Goal: Transaction & Acquisition: Book appointment/travel/reservation

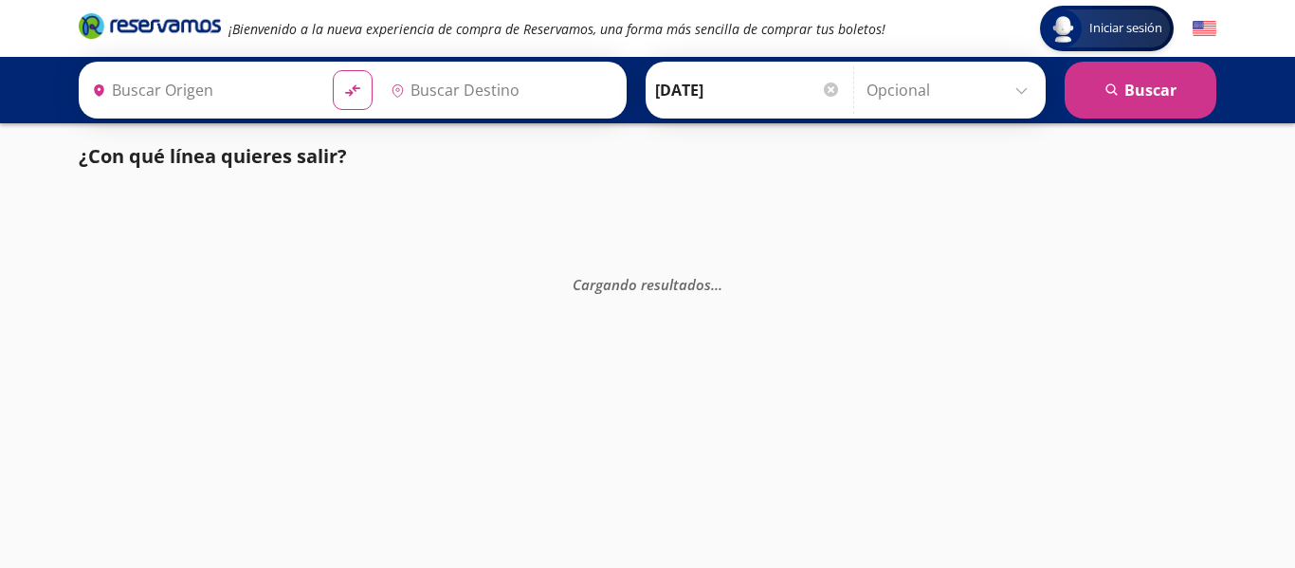
type input "[GEOGRAPHIC_DATA], [GEOGRAPHIC_DATA]"
type input "[PERSON_NAME], [GEOGRAPHIC_DATA]"
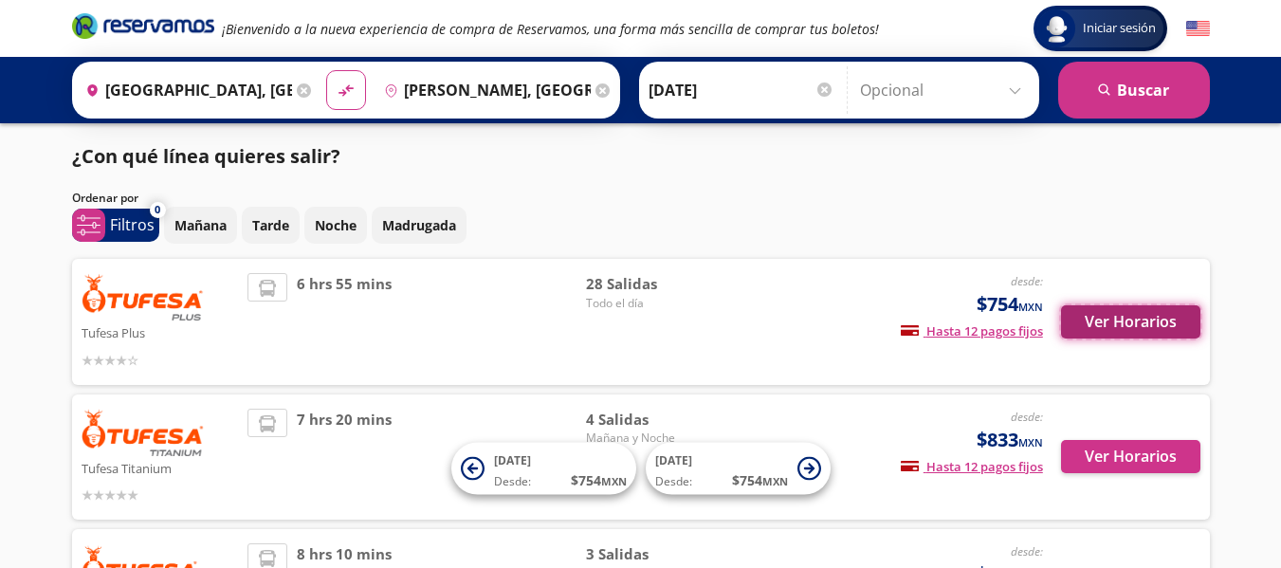
click at [1085, 328] on button "Ver Horarios" at bounding box center [1130, 321] width 139 height 33
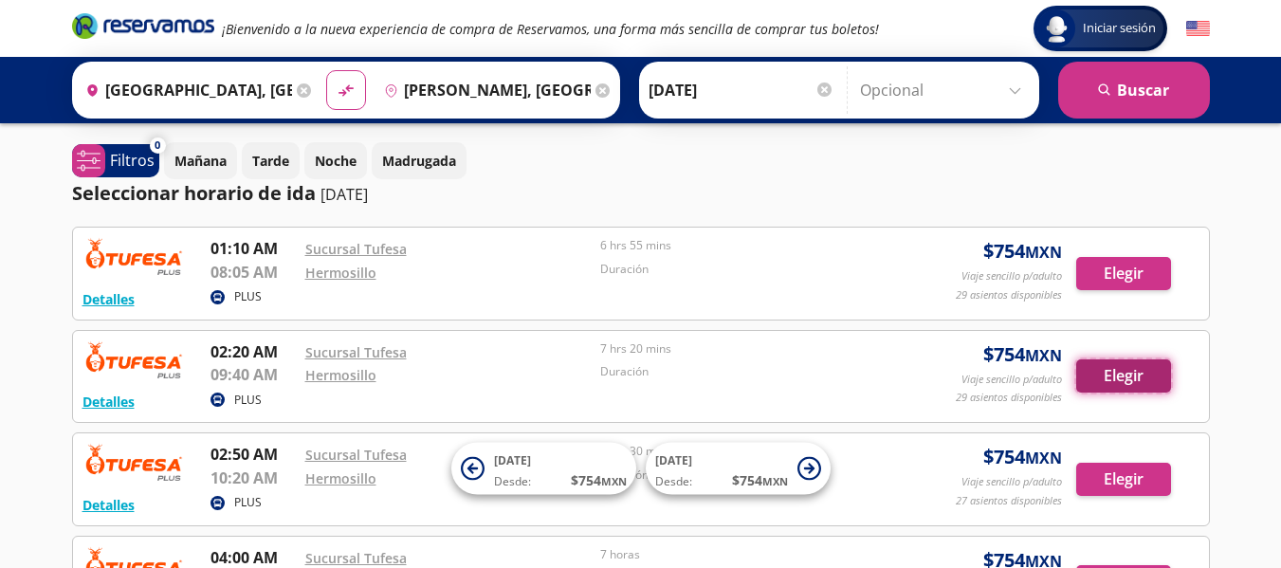
click at [1089, 392] on button "Elegir" at bounding box center [1123, 375] width 95 height 33
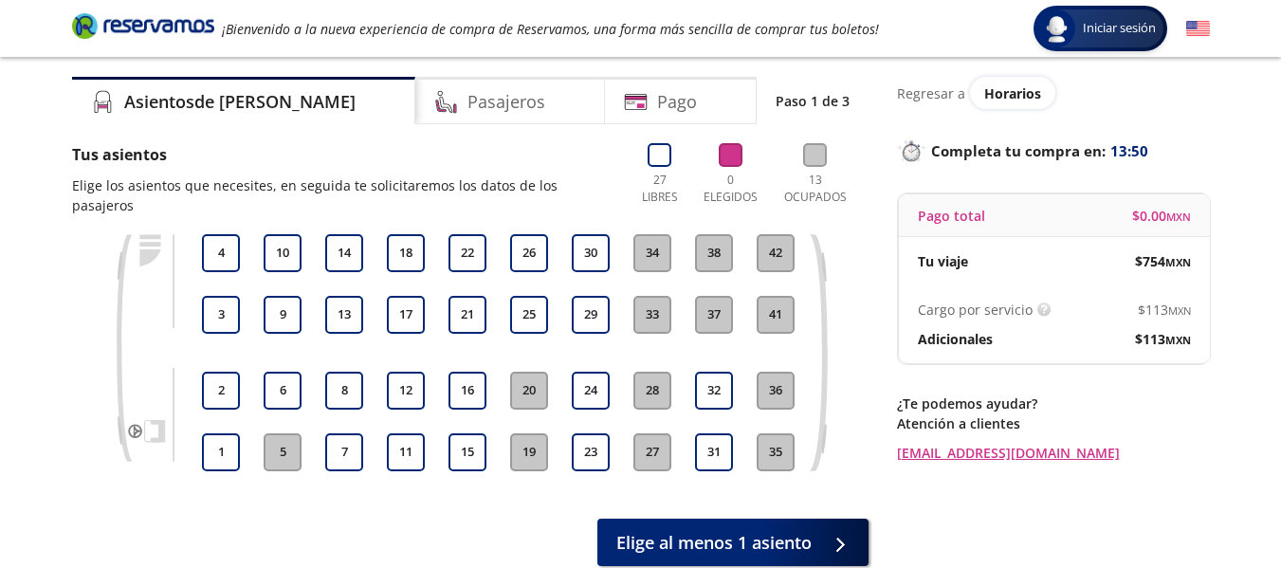
scroll to position [50, 0]
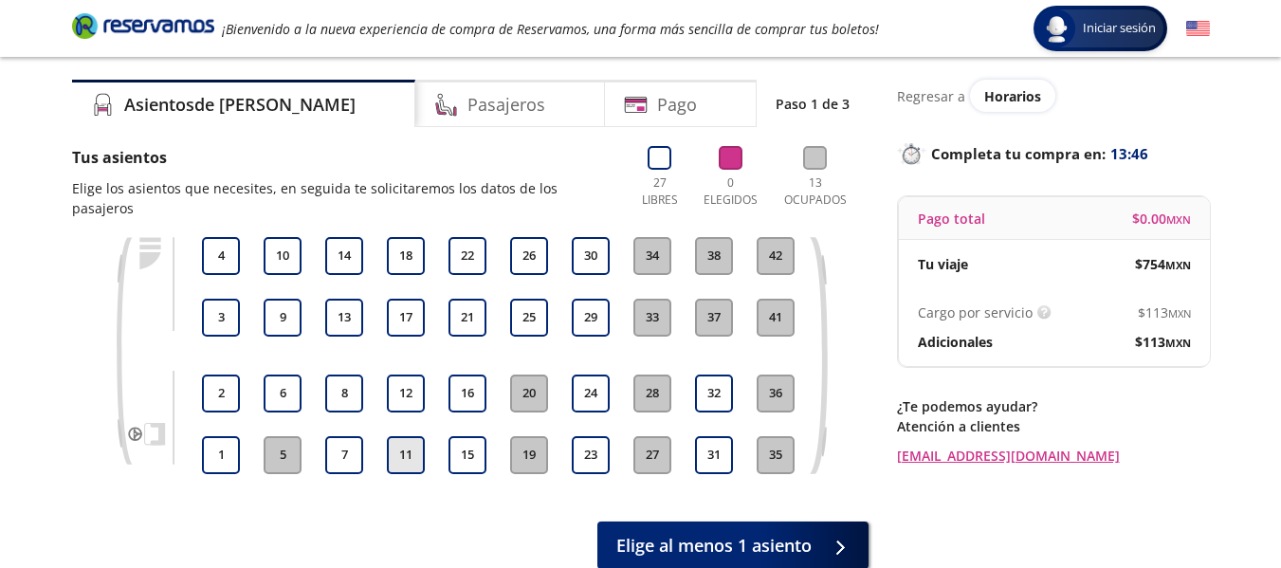
click at [406, 441] on button "11" at bounding box center [406, 455] width 38 height 38
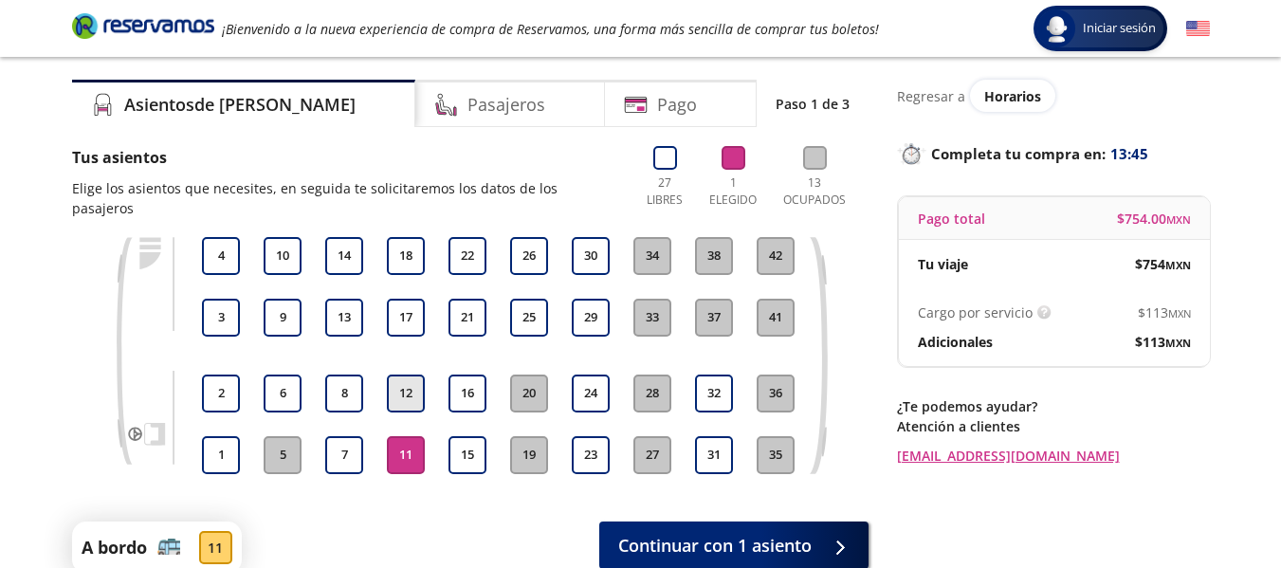
click at [413, 375] on button "12" at bounding box center [406, 394] width 38 height 38
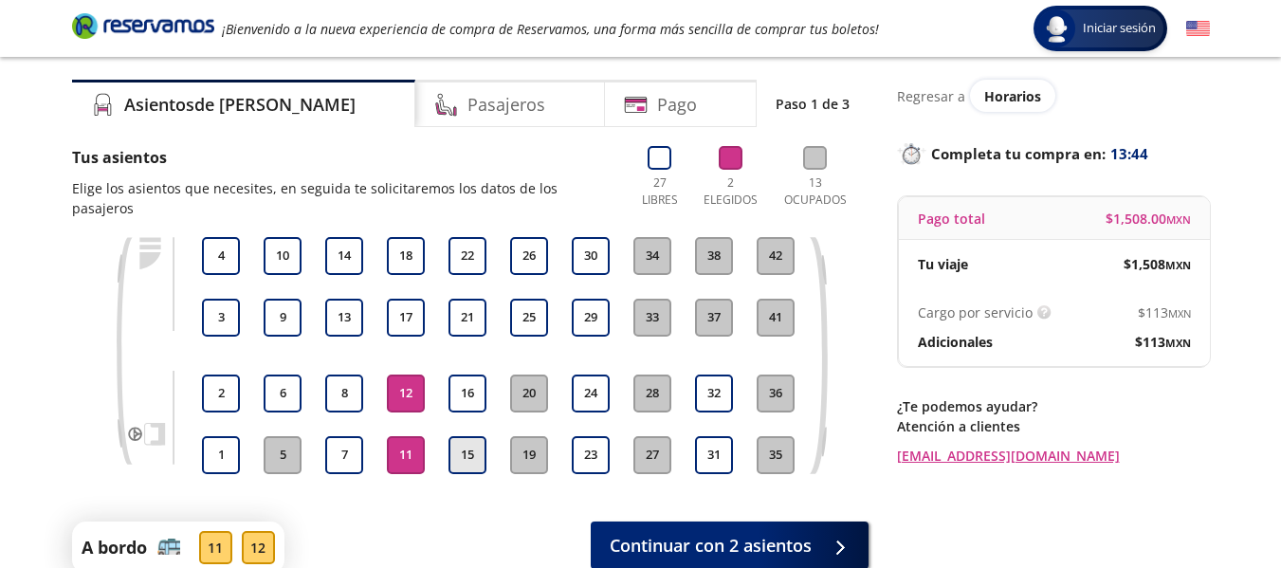
click at [455, 436] on button "15" at bounding box center [468, 455] width 38 height 38
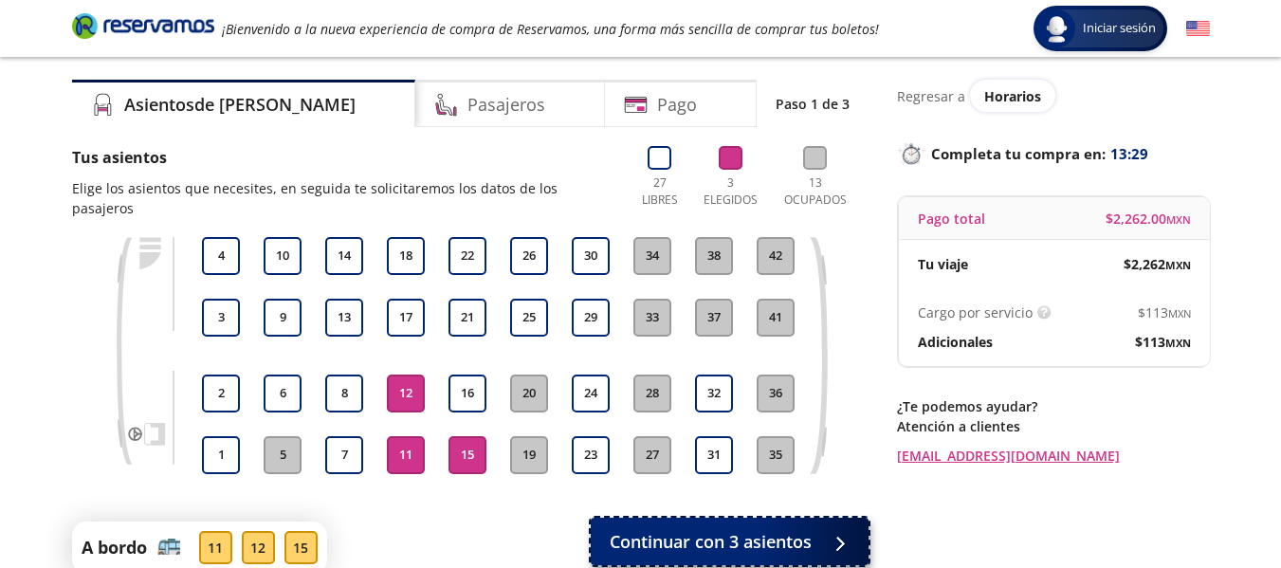
click at [792, 518] on button "Continuar con 3 asientos" at bounding box center [730, 541] width 278 height 47
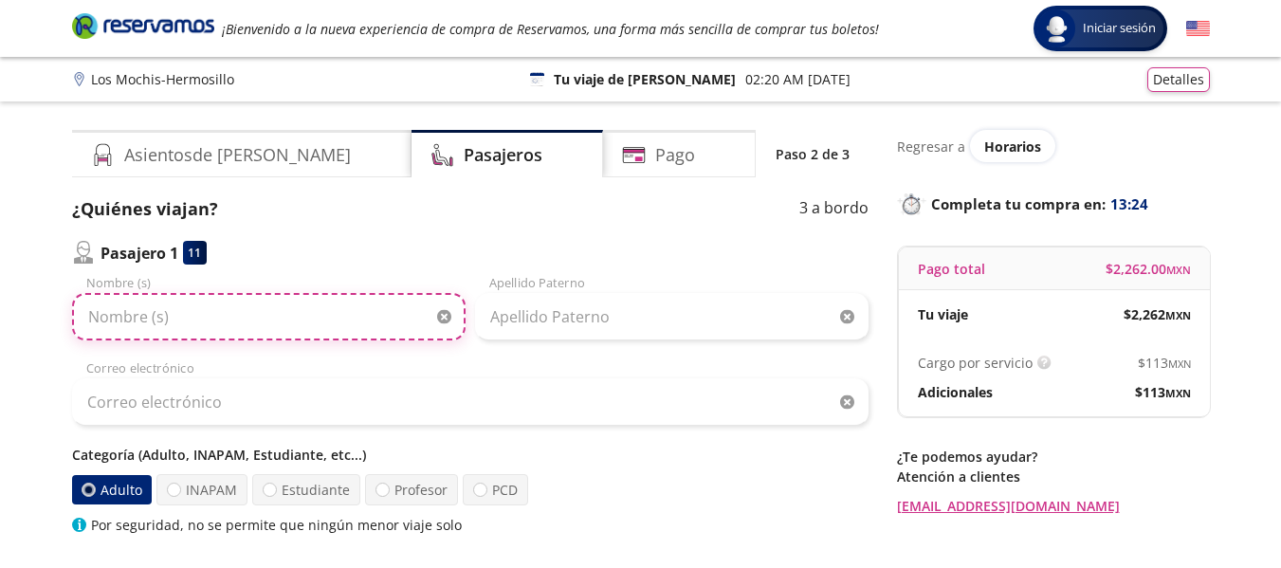
click at [327, 332] on input "Nombre (s)" at bounding box center [269, 316] width 394 height 47
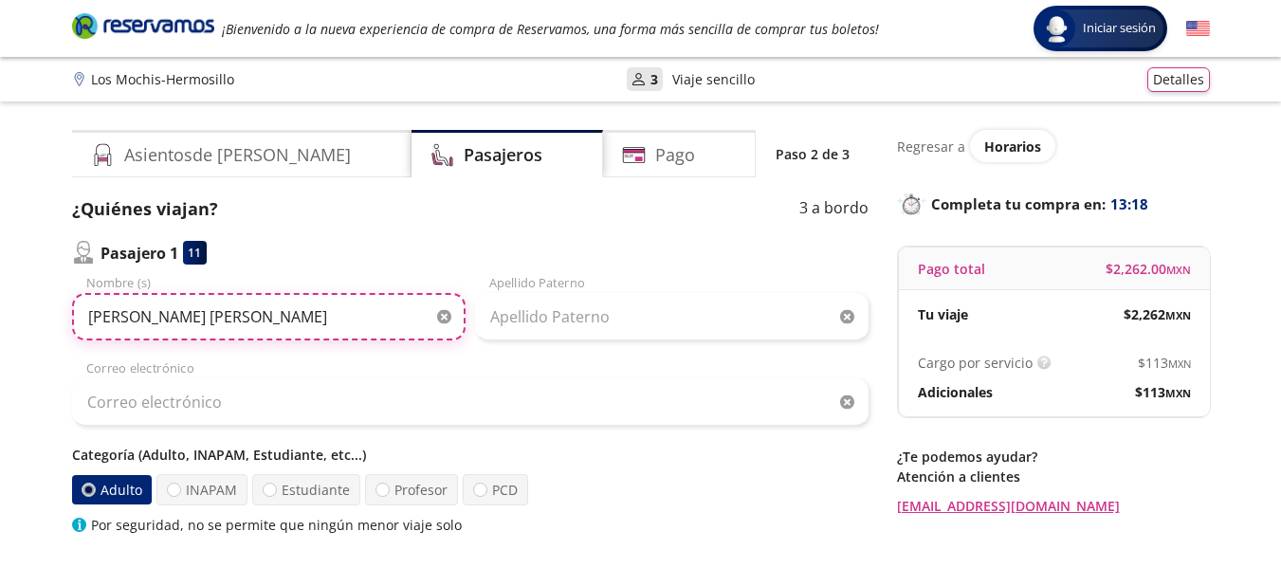
type input "[PERSON_NAME] [PERSON_NAME]"
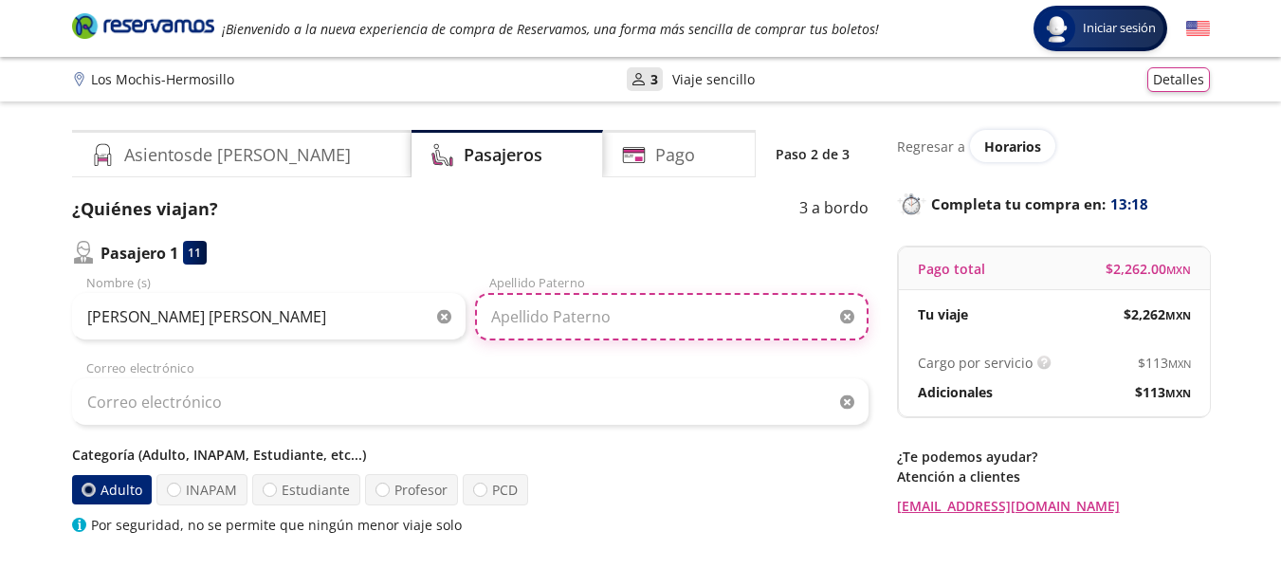
click at [534, 319] on input "Apellido Paterno" at bounding box center [672, 316] width 394 height 47
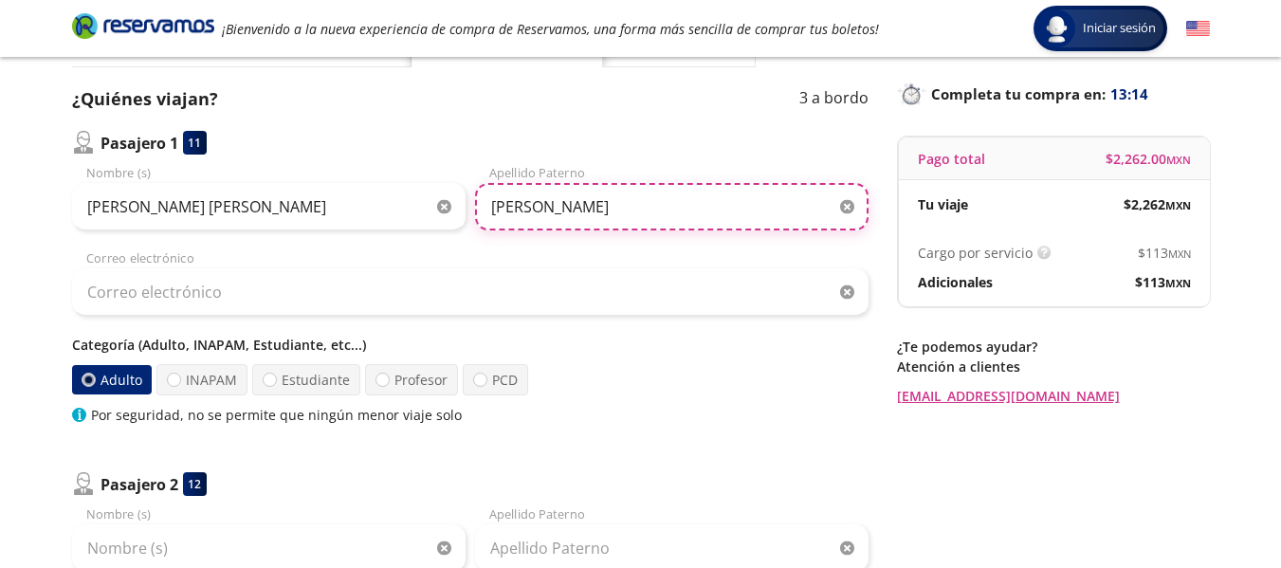
scroll to position [130, 0]
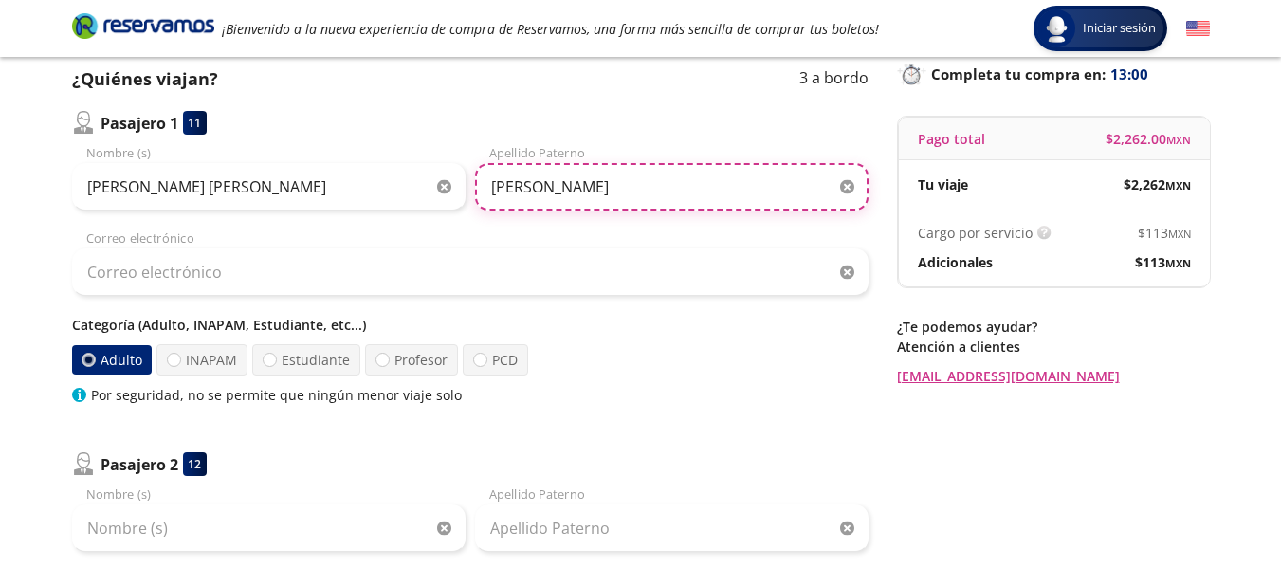
type input "[PERSON_NAME]"
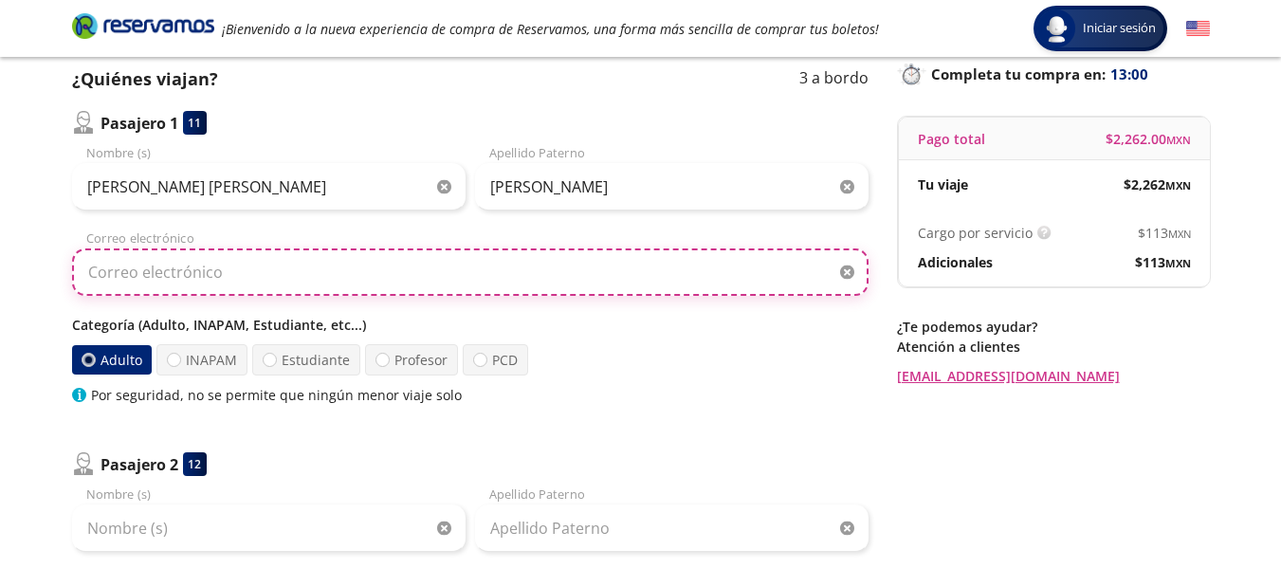
click at [510, 281] on input "Correo electrónico" at bounding box center [470, 271] width 797 height 47
type input "b"
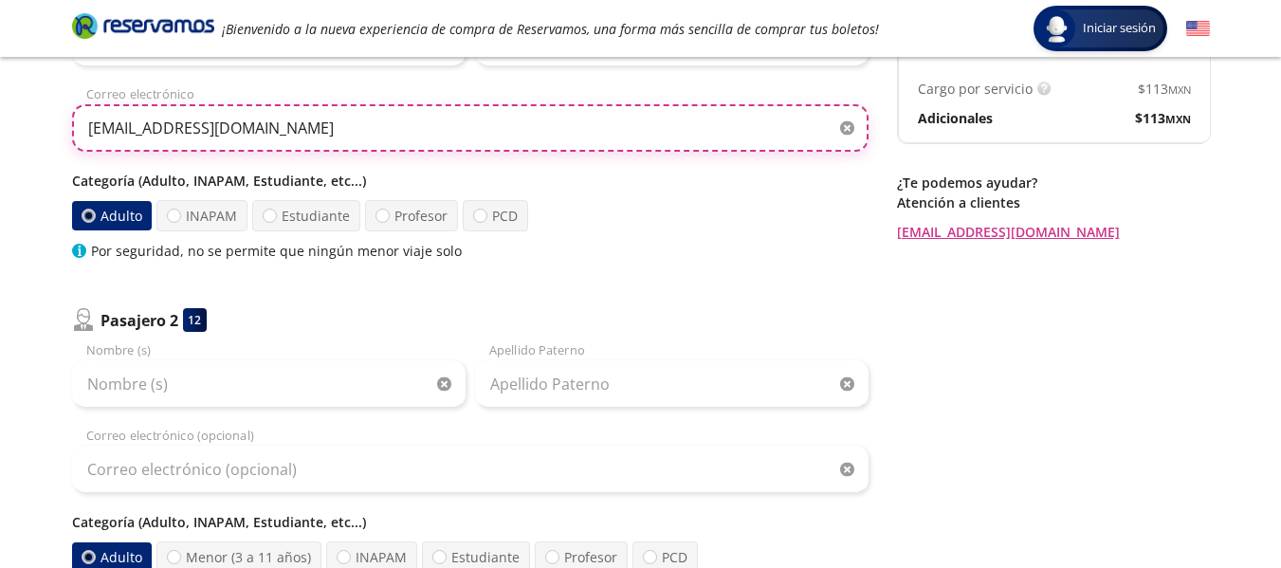
scroll to position [275, 0]
type input "[EMAIL_ADDRESS][DOMAIN_NAME]"
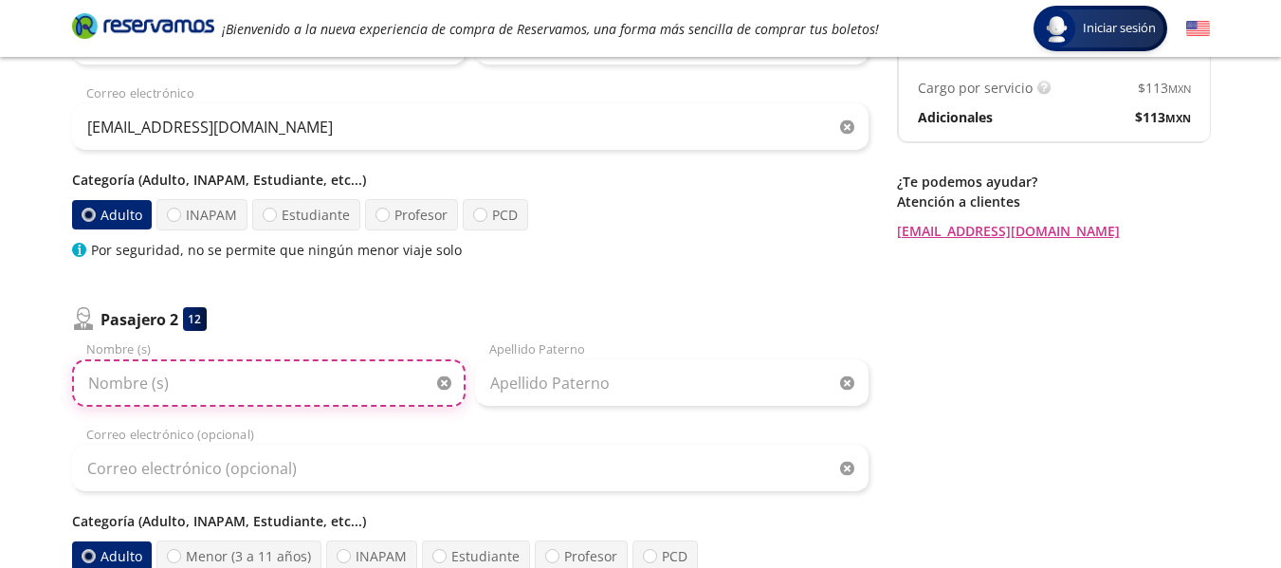
click at [295, 388] on input "Nombre (s)" at bounding box center [269, 382] width 394 height 47
type input "[PERSON_NAME]"
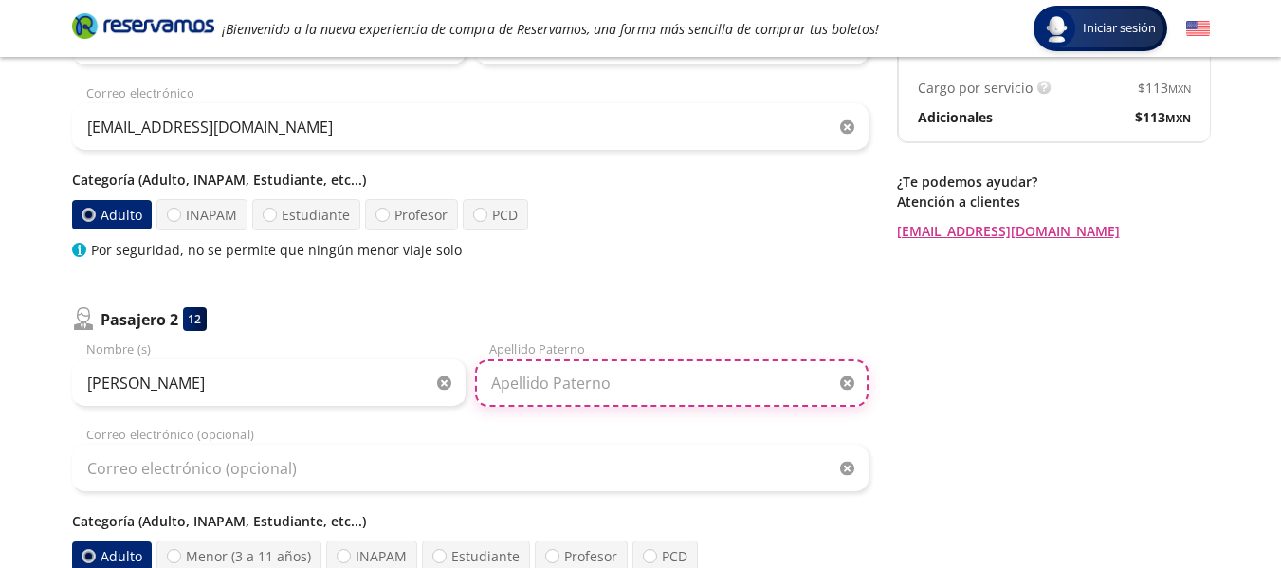
click at [570, 388] on input "Apellido Paterno" at bounding box center [672, 382] width 394 height 47
type input "[PERSON_NAME]"
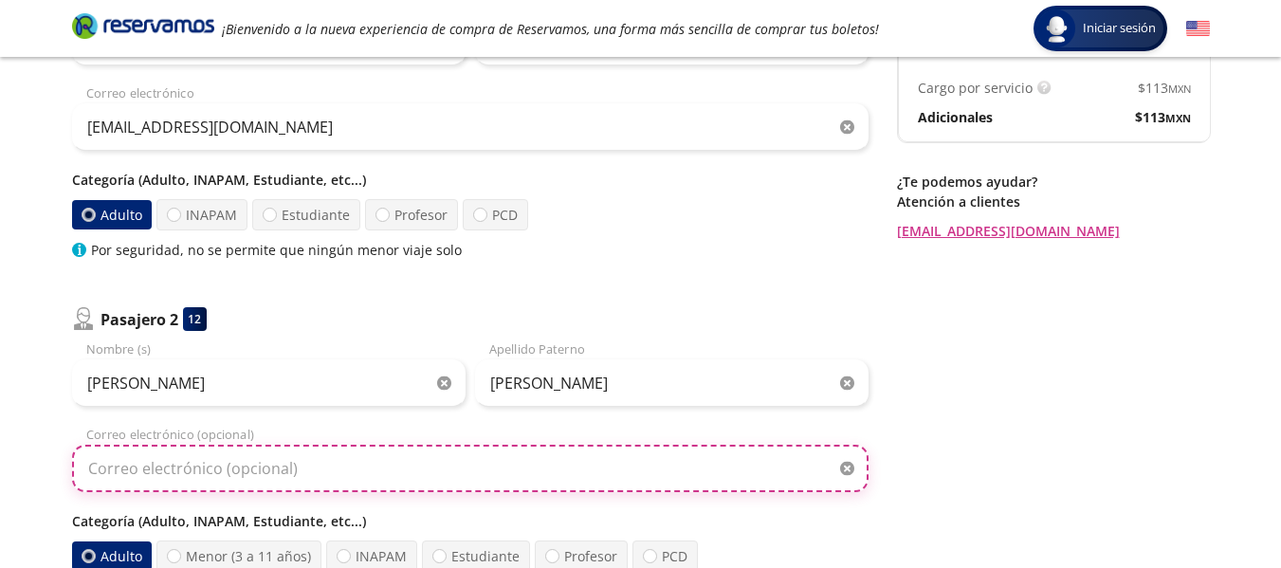
click at [488, 445] on input "Correo electrónico (opcional)" at bounding box center [470, 468] width 797 height 47
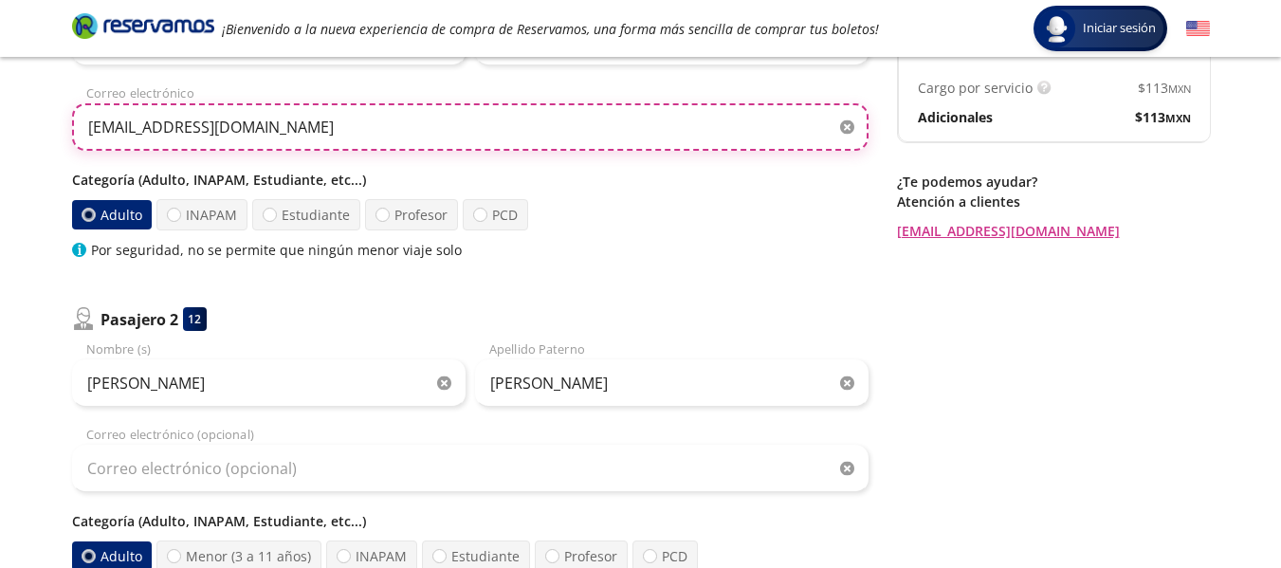
drag, startPoint x: 327, startPoint y: 137, endPoint x: 129, endPoint y: 124, distance: 198.6
click at [129, 124] on input "[EMAIL_ADDRESS][DOMAIN_NAME]" at bounding box center [470, 126] width 797 height 47
click at [284, 131] on input "[EMAIL_ADDRESS][DOMAIN_NAME]" at bounding box center [470, 126] width 797 height 47
drag, startPoint x: 284, startPoint y: 131, endPoint x: 75, endPoint y: 140, distance: 208.8
click at [75, 140] on input "[EMAIL_ADDRESS][DOMAIN_NAME]" at bounding box center [470, 126] width 797 height 47
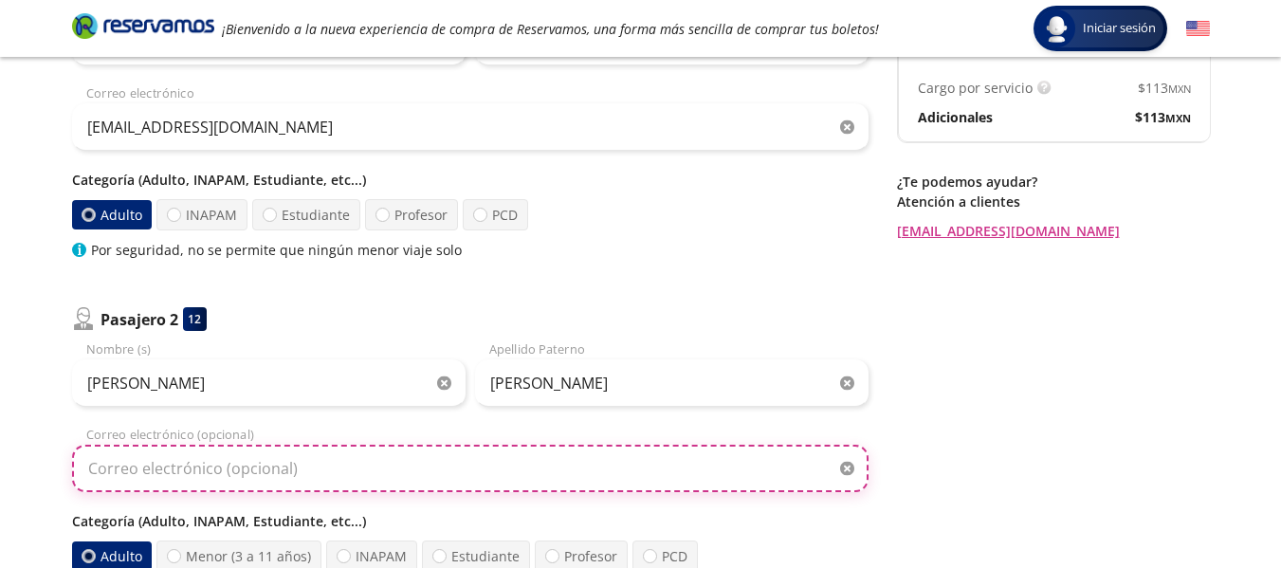
click at [265, 450] on input "Correo electrónico (opcional)" at bounding box center [470, 468] width 797 height 47
paste input "[EMAIL_ADDRESS][DOMAIN_NAME]"
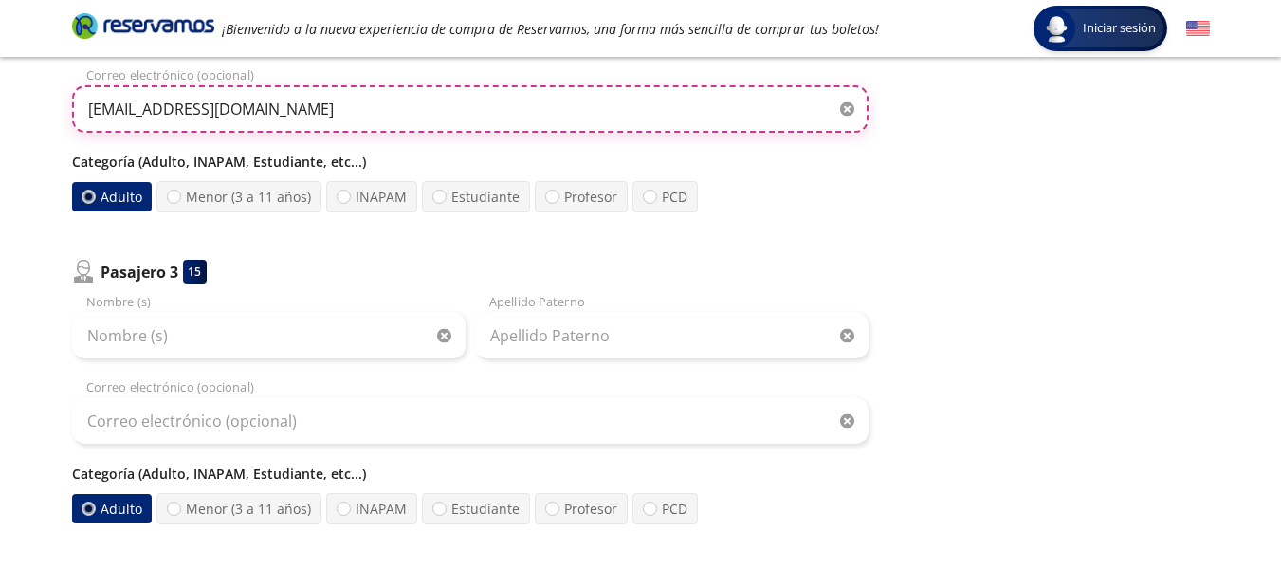
scroll to position [663, 0]
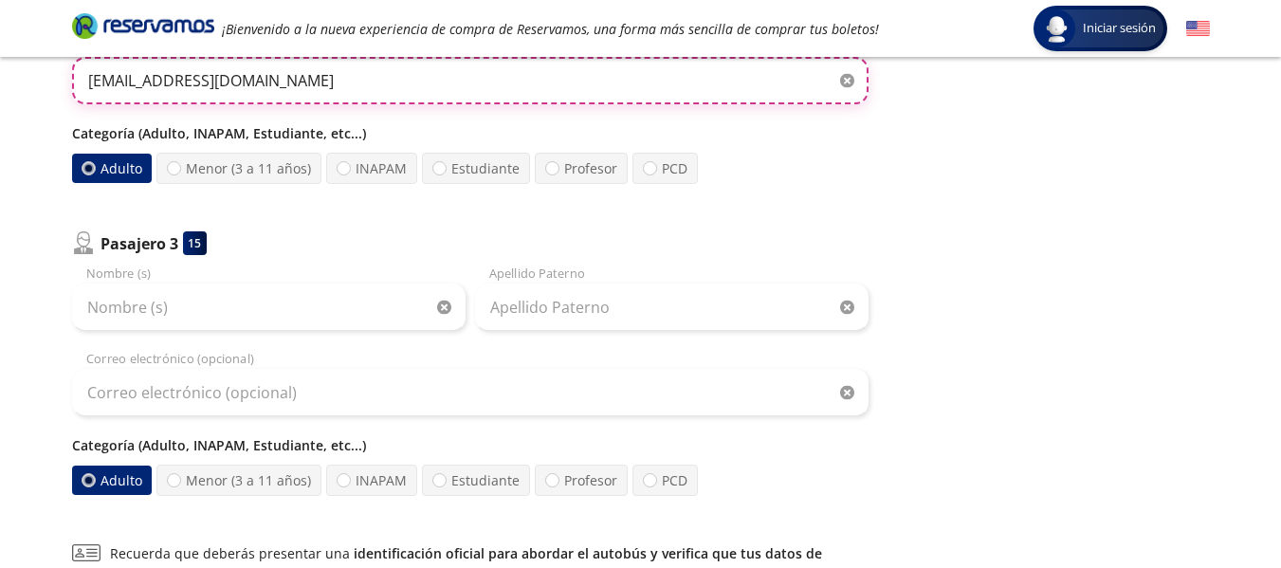
type input "[EMAIL_ADDRESS][DOMAIN_NAME]"
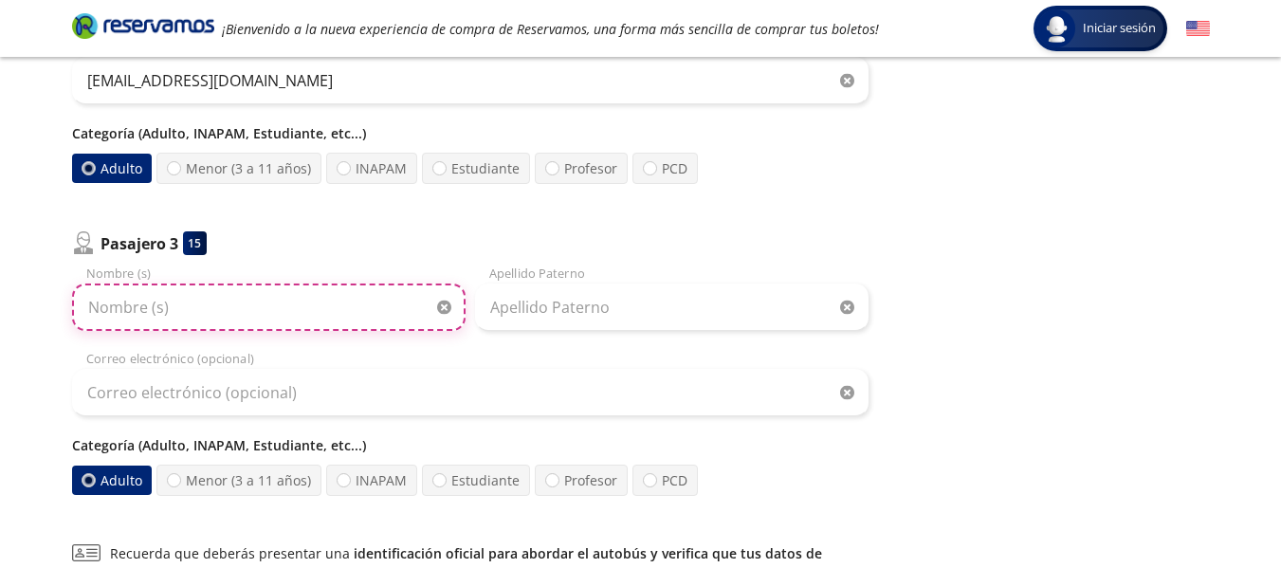
click at [268, 306] on input "Nombre (s)" at bounding box center [269, 307] width 394 height 47
type input "[PERSON_NAME] [PERSON_NAME]"
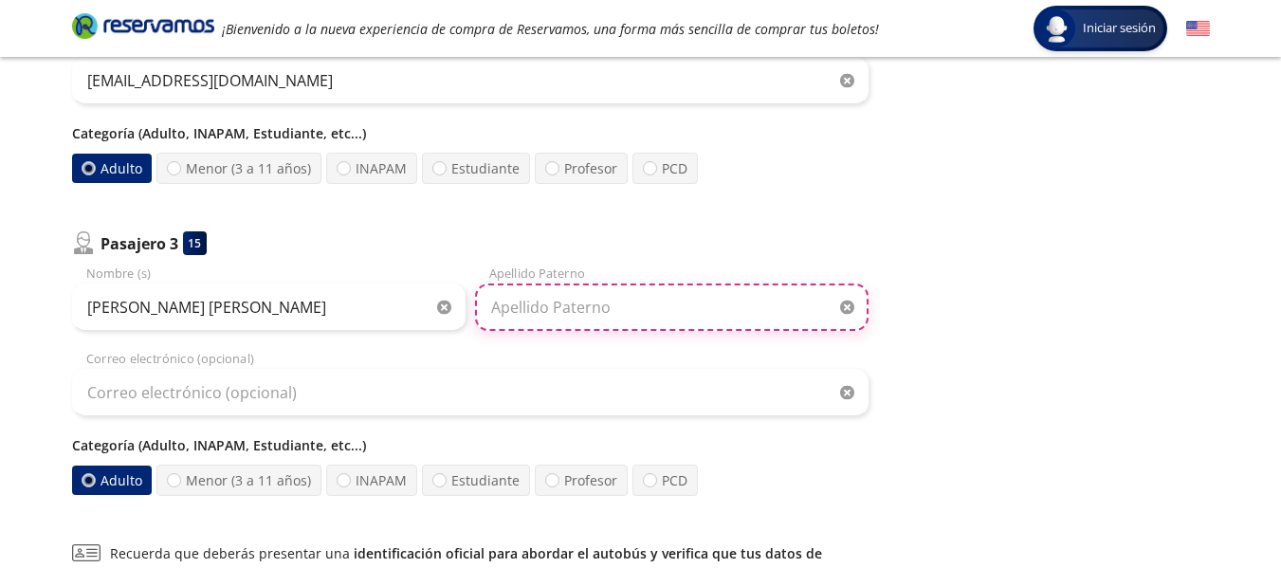
click at [541, 315] on input "Apellido Paterno" at bounding box center [672, 307] width 394 height 47
type input "[PERSON_NAME]"
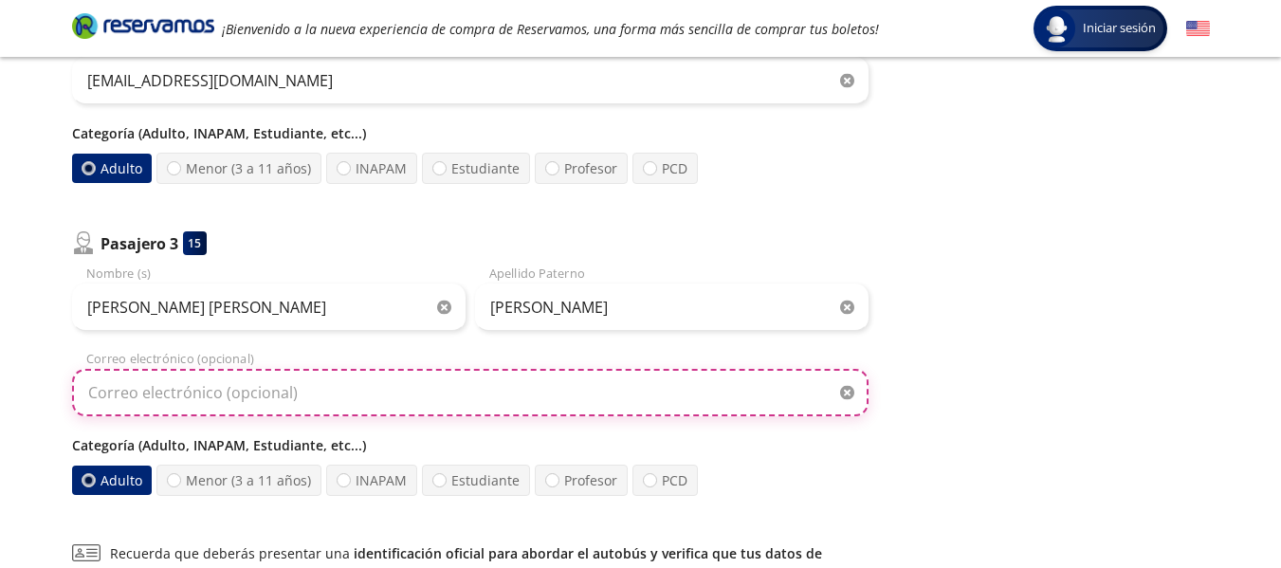
click at [400, 408] on input "Correo electrónico (opcional)" at bounding box center [470, 392] width 797 height 47
paste input "[EMAIL_ADDRESS][DOMAIN_NAME]"
type input "[EMAIL_ADDRESS][DOMAIN_NAME]"
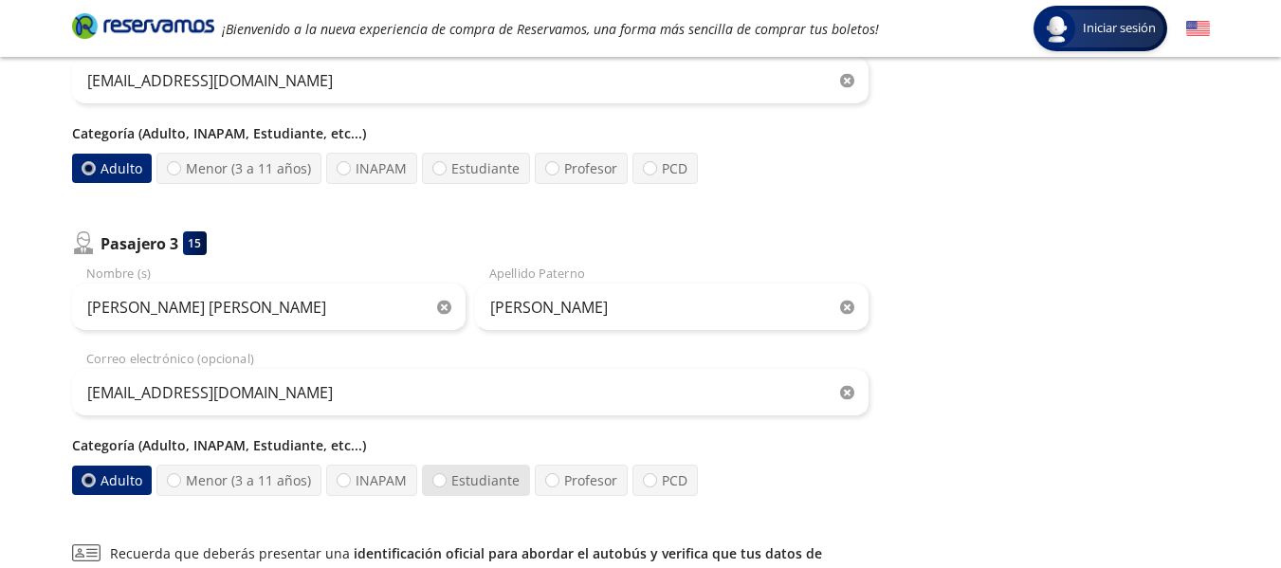
click at [518, 491] on label "Estudiante" at bounding box center [476, 480] width 108 height 31
click at [446, 486] on input "Estudiante" at bounding box center [439, 480] width 12 height 12
radio input "true"
radio input "false"
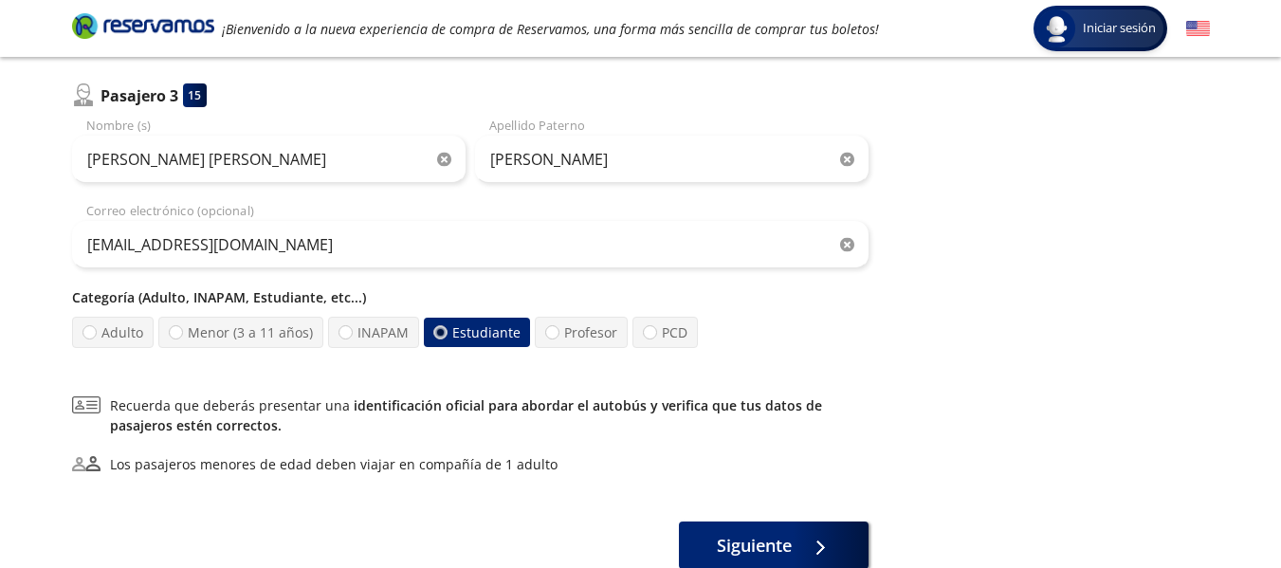
scroll to position [935, 0]
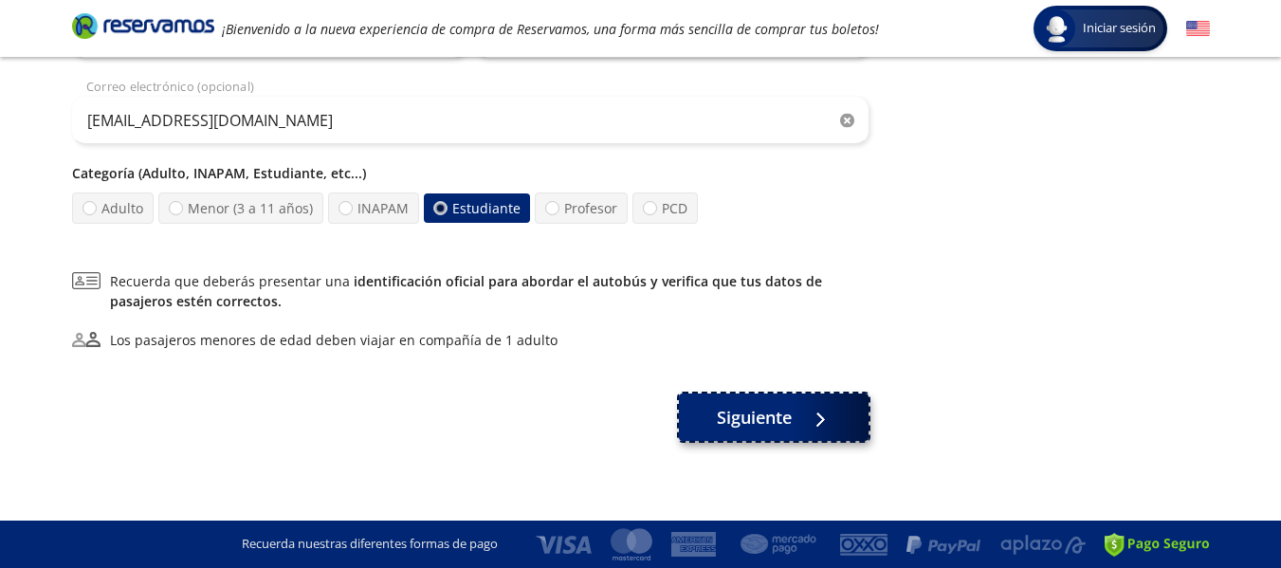
click at [800, 426] on button "Siguiente" at bounding box center [774, 417] width 190 height 47
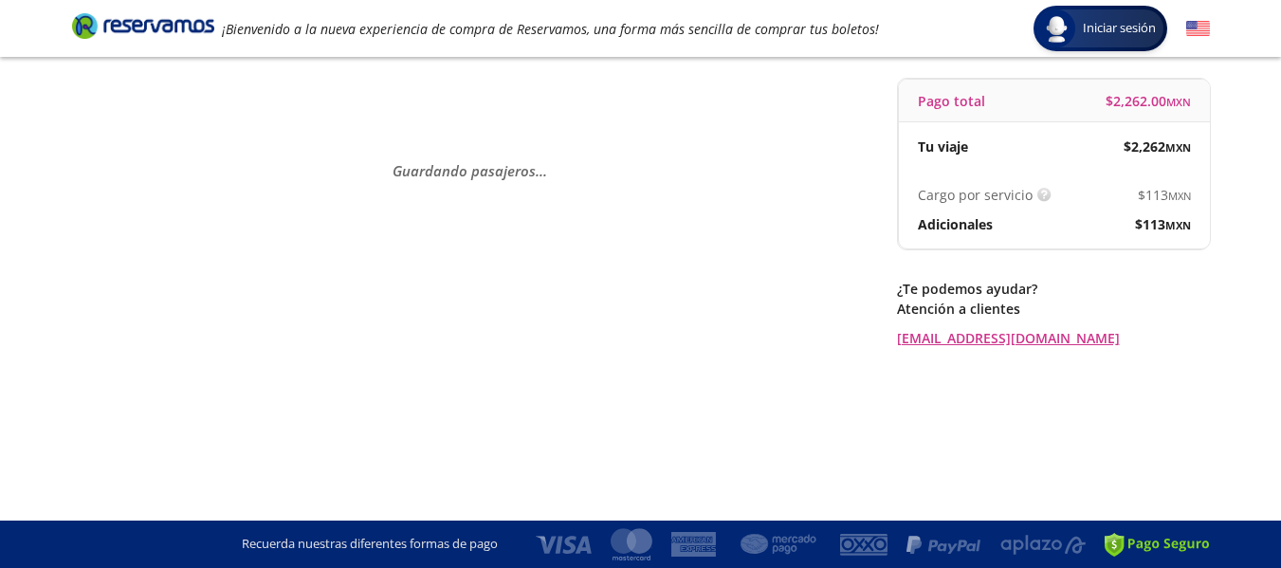
scroll to position [0, 0]
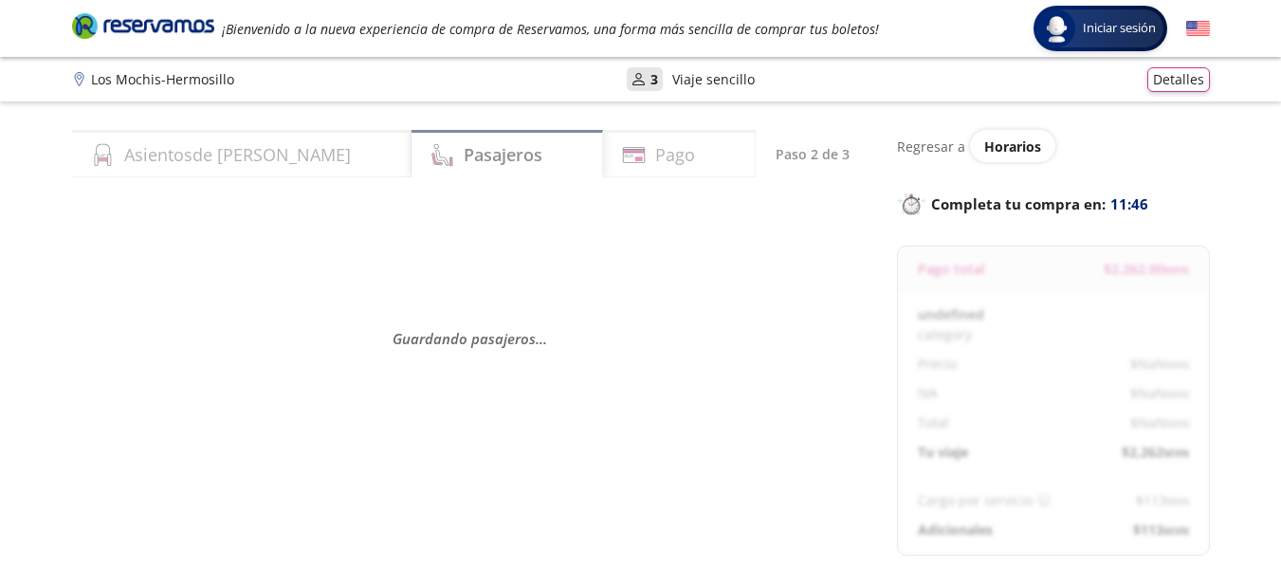
select select "MX"
